Goal: Browse casually

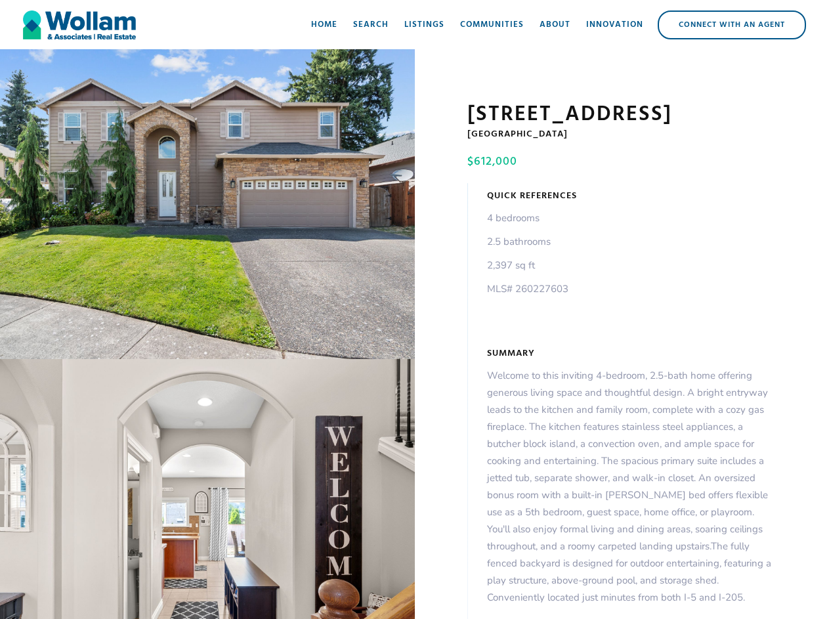
click at [208, 207] on div "open lightbox" at bounding box center [207, 204] width 415 height 310
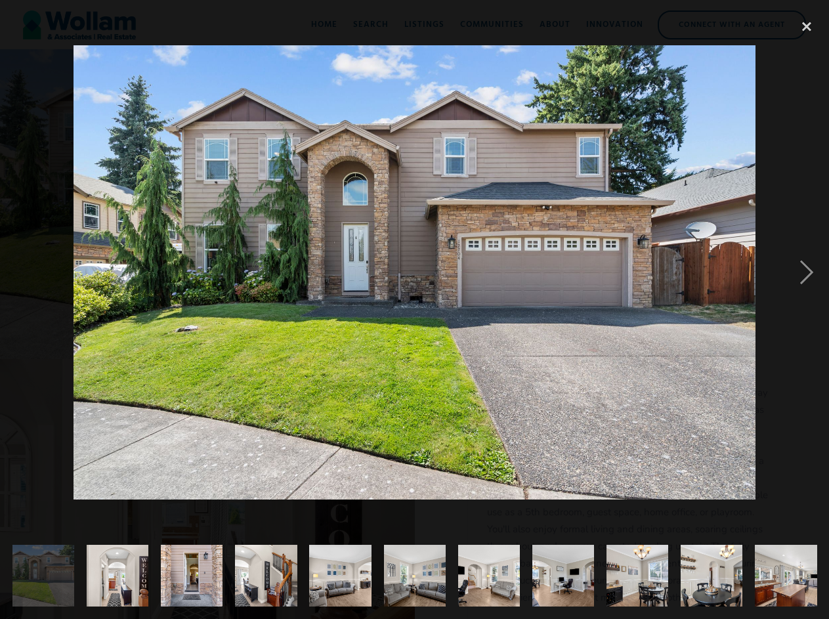
click at [208, 492] on img at bounding box center [415, 272] width 682 height 455
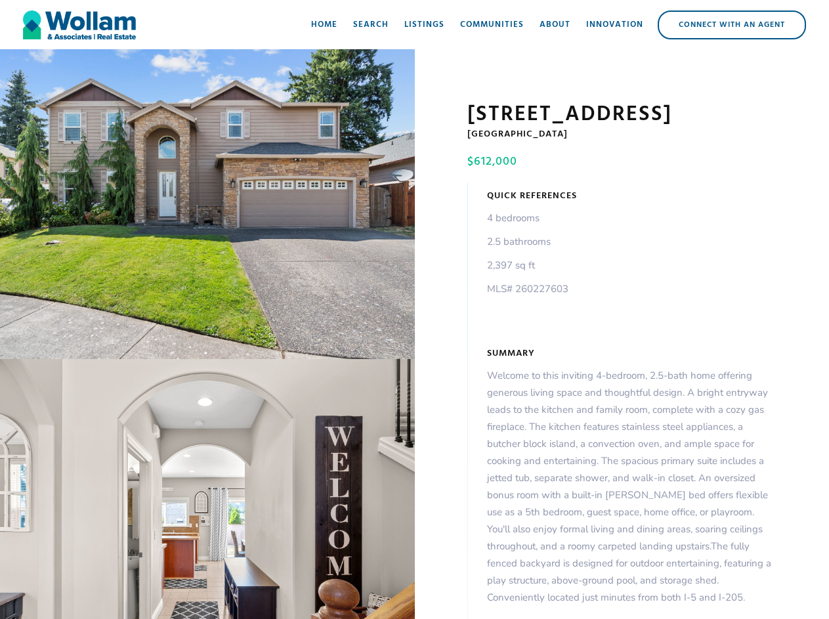
click at [208, 207] on div "open lightbox" at bounding box center [207, 204] width 415 height 310
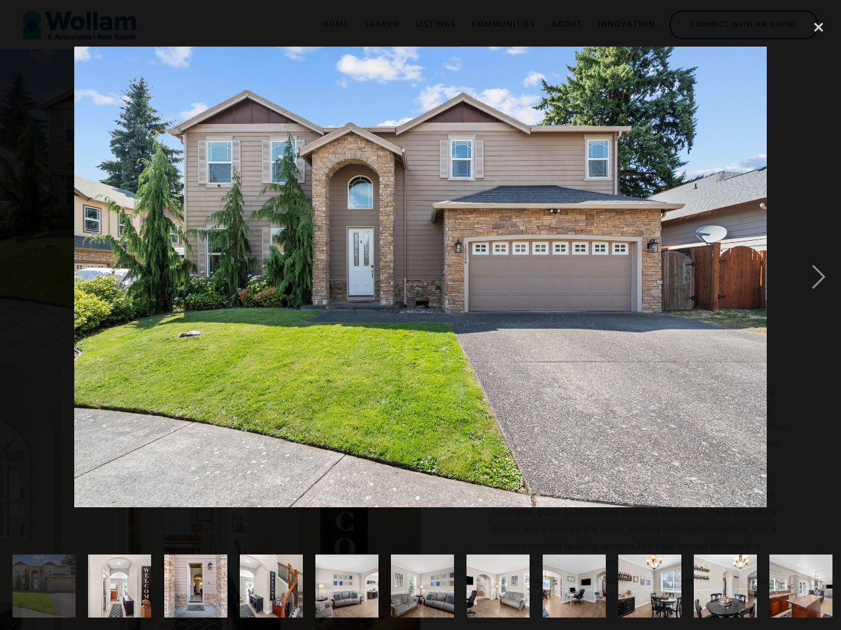
click at [208, 492] on img at bounding box center [420, 277] width 692 height 461
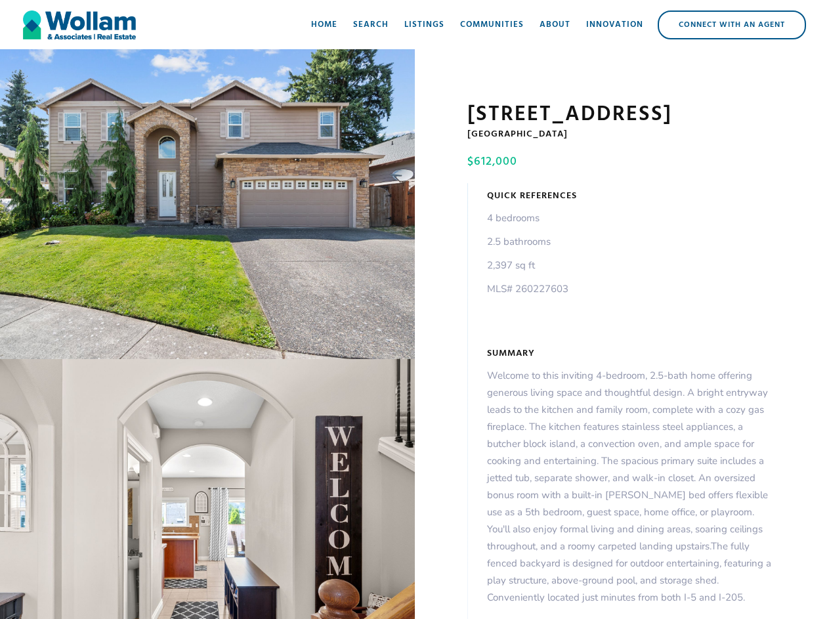
click at [208, 207] on div "open lightbox" at bounding box center [207, 204] width 415 height 310
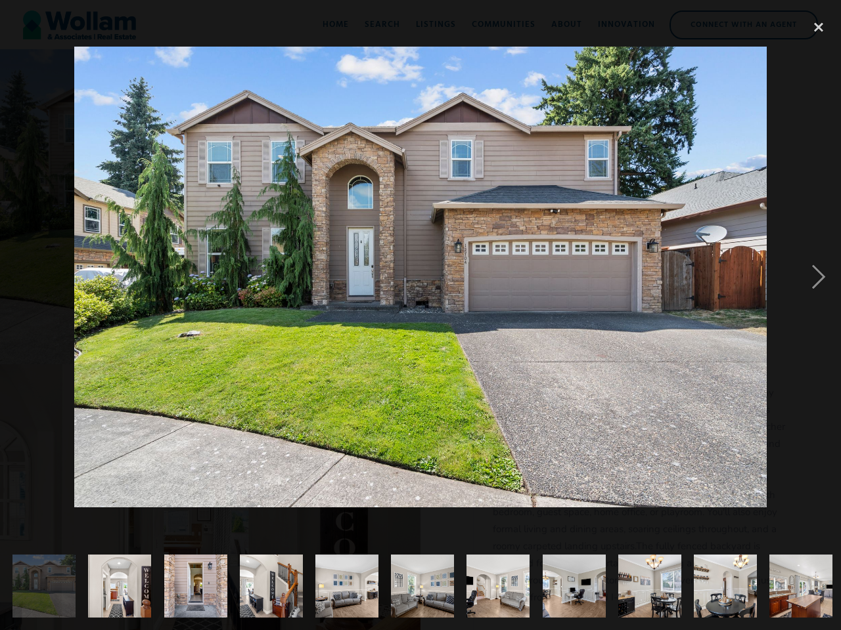
click at [208, 492] on img at bounding box center [420, 277] width 692 height 461
